Goal: Navigation & Orientation: Find specific page/section

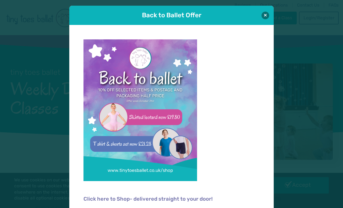
scroll to position [5, 0]
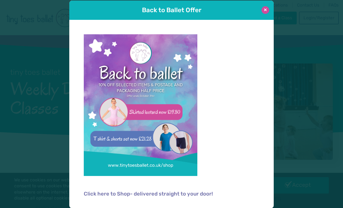
click at [267, 7] on button at bounding box center [266, 10] width 8 height 8
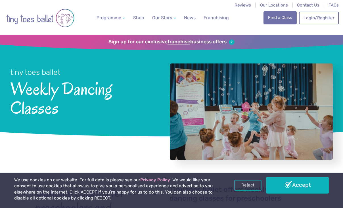
click at [277, 19] on link "Find a Class" at bounding box center [279, 17] width 33 height 12
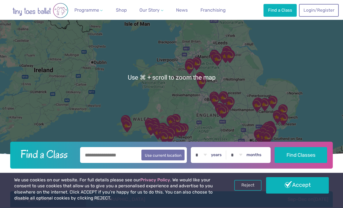
scroll to position [41, 0]
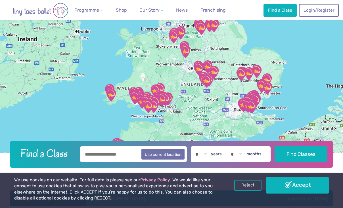
drag, startPoint x: 238, startPoint y: 119, endPoint x: 221, endPoint y: 87, distance: 36.3
click at [221, 87] on div at bounding box center [171, 77] width 343 height 166
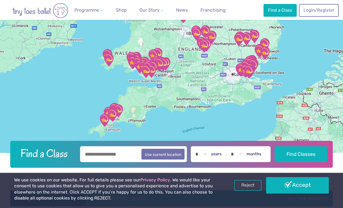
drag, startPoint x: 211, startPoint y: 100, endPoint x: 210, endPoint y: 65, distance: 34.6
click at [210, 64] on div at bounding box center [171, 77] width 343 height 166
